Goal: Download file/media

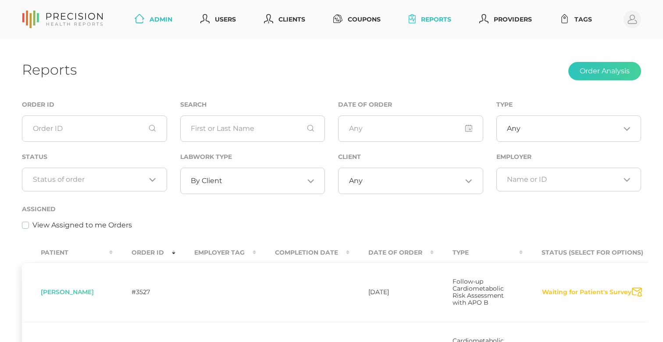
click at [167, 18] on link "Admin" at bounding box center [153, 19] width 45 height 16
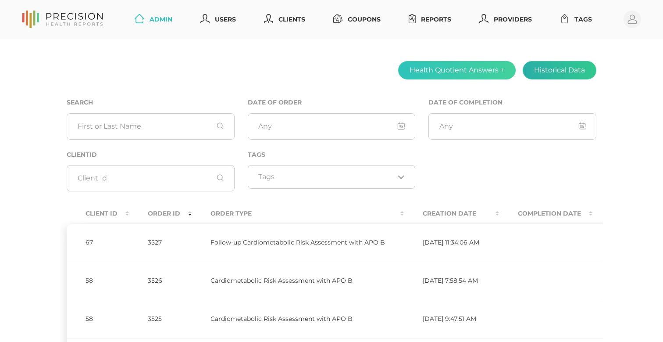
click at [583, 75] on button "Historical Data" at bounding box center [560, 70] width 74 height 18
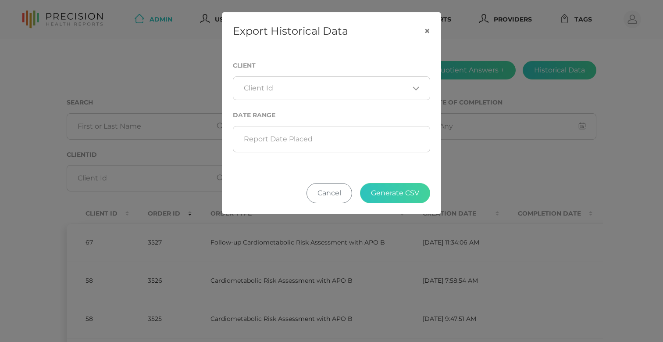
click at [290, 84] on input "Search for option" at bounding box center [326, 88] width 165 height 9
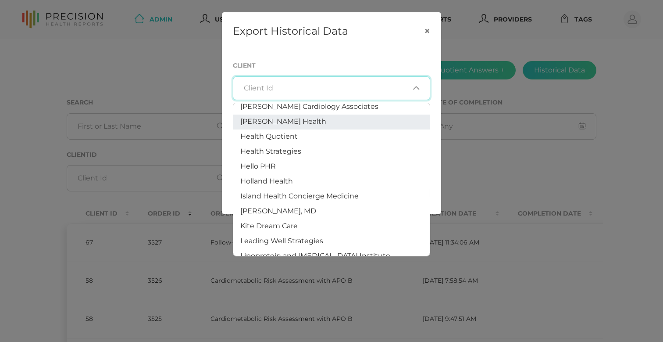
scroll to position [267, 0]
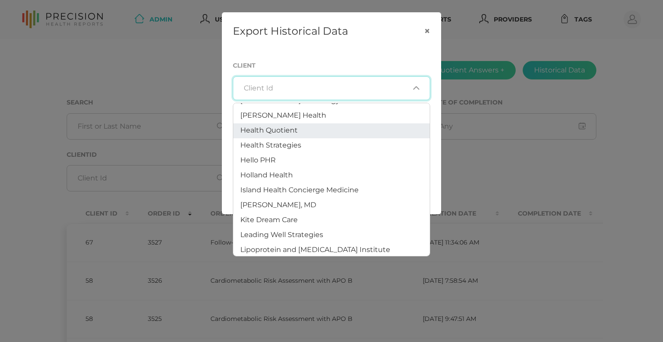
click at [292, 126] on span "Health Quotient" at bounding box center [268, 130] width 57 height 8
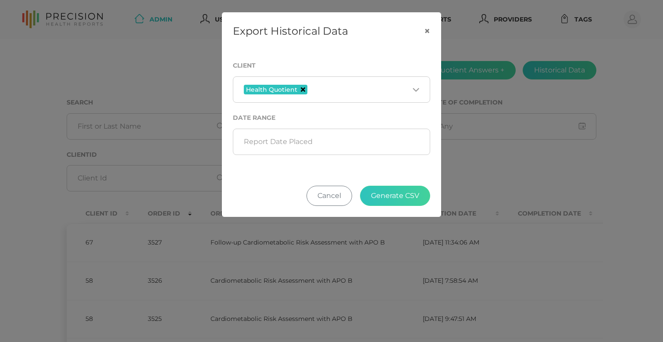
click at [302, 88] on icon "Deselect Health Quotient" at bounding box center [303, 89] width 4 height 4
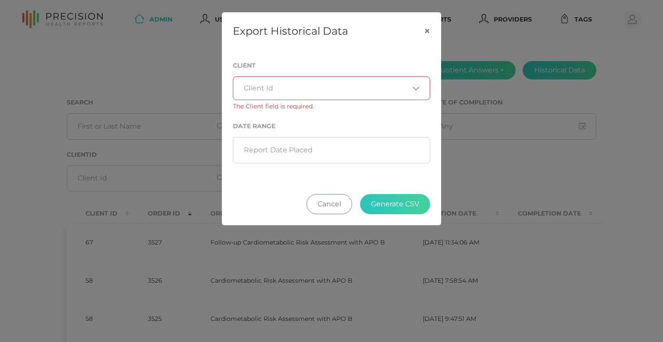
click at [302, 88] on input "Search for option" at bounding box center [326, 88] width 165 height 9
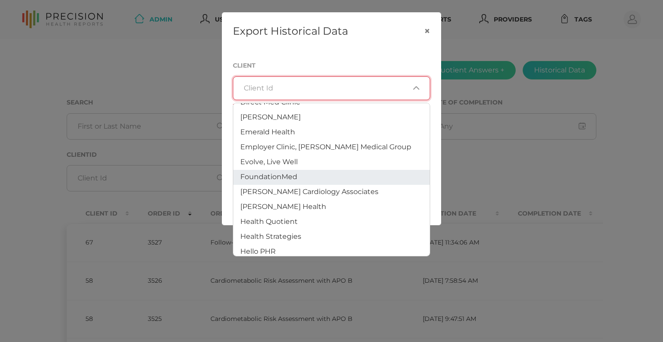
scroll to position [186, 0]
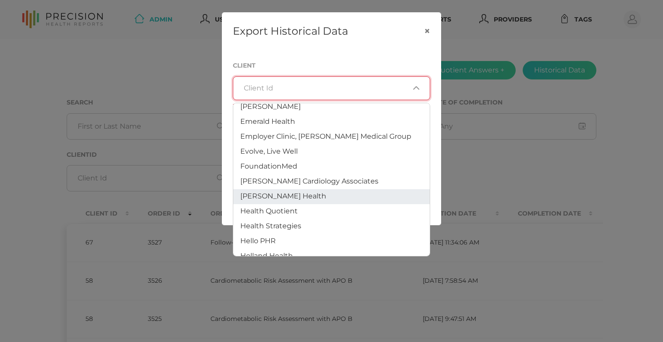
click at [297, 194] on li "[PERSON_NAME] Health" at bounding box center [331, 196] width 197 height 15
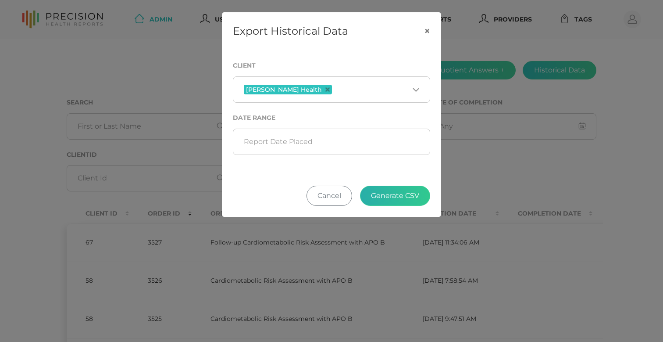
click at [404, 197] on button "Generate CSV" at bounding box center [395, 196] width 70 height 20
